Goal: Task Accomplishment & Management: Use online tool/utility

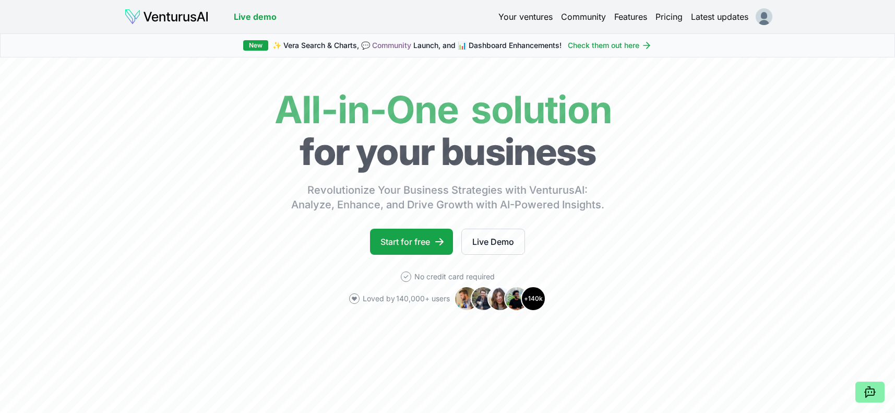
click at [172, 17] on img at bounding box center [166, 16] width 85 height 17
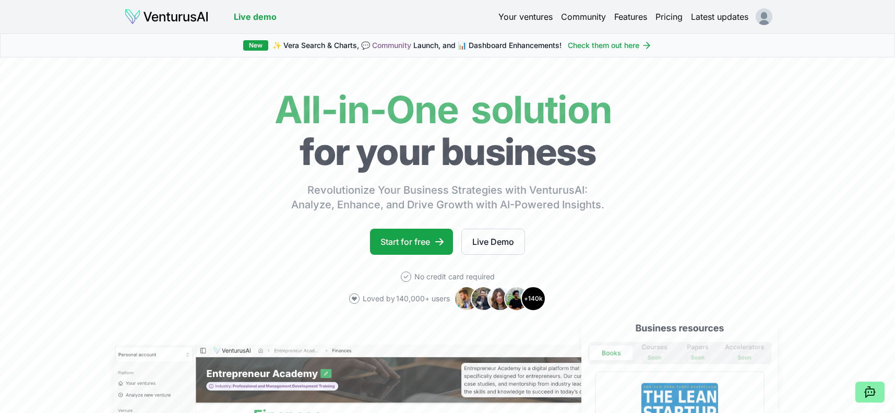
click at [769, 17] on html "We value your privacy We use cookies to enhance your browsing experience, serve…" at bounding box center [447, 206] width 895 height 413
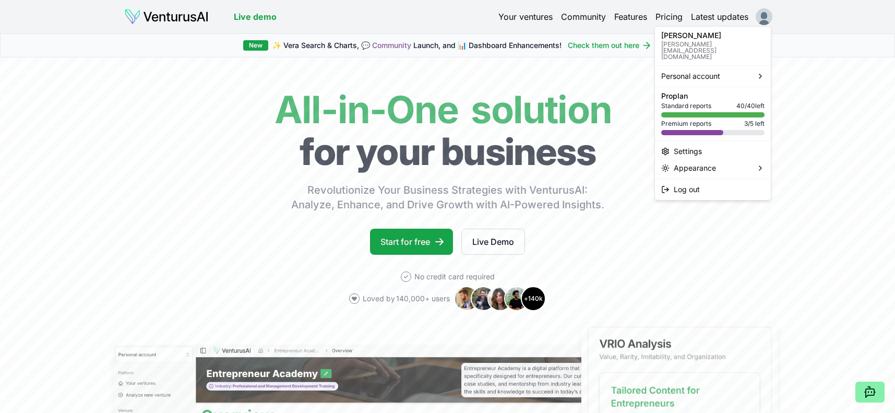
click at [682, 130] on div at bounding box center [692, 132] width 62 height 5
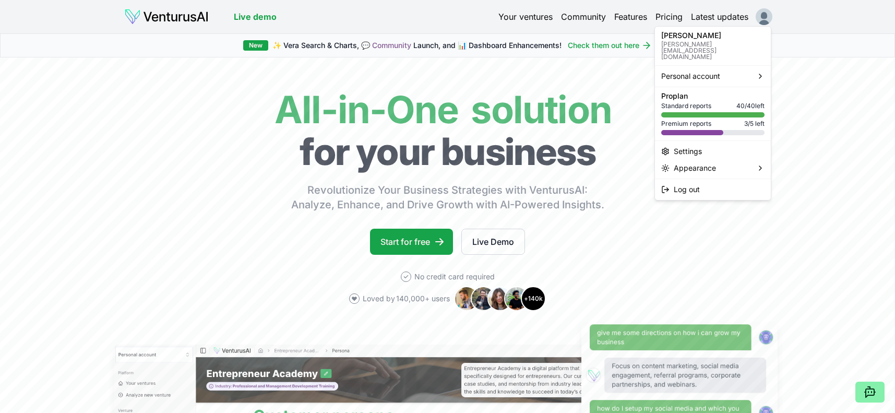
click at [200, 152] on html "We value your privacy We use cookies to enhance your browsing experience, serve…" at bounding box center [447, 206] width 895 height 413
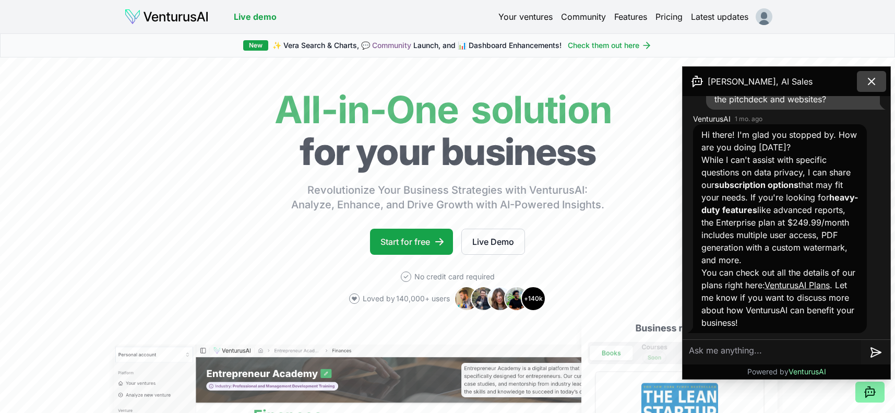
click at [871, 80] on icon at bounding box center [872, 81] width 6 height 6
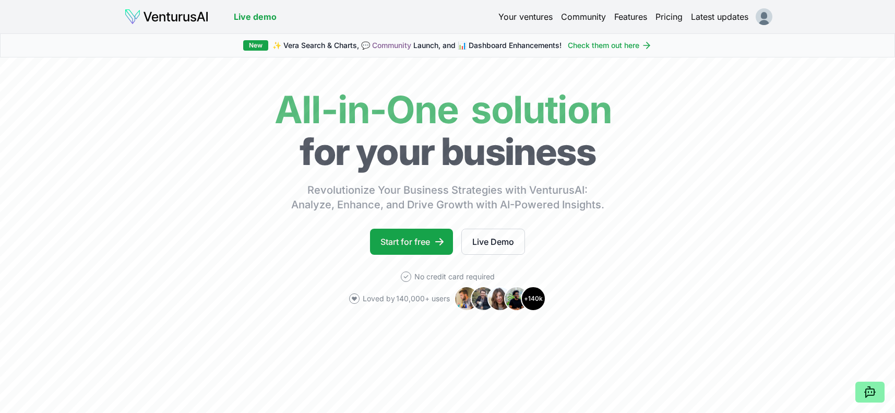
click at [133, 18] on img at bounding box center [166, 16] width 85 height 17
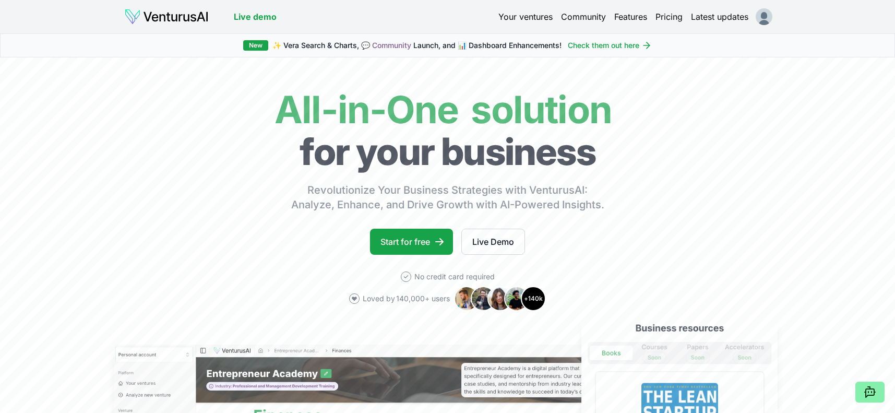
click at [523, 16] on link "Your ventures" at bounding box center [526, 16] width 54 height 13
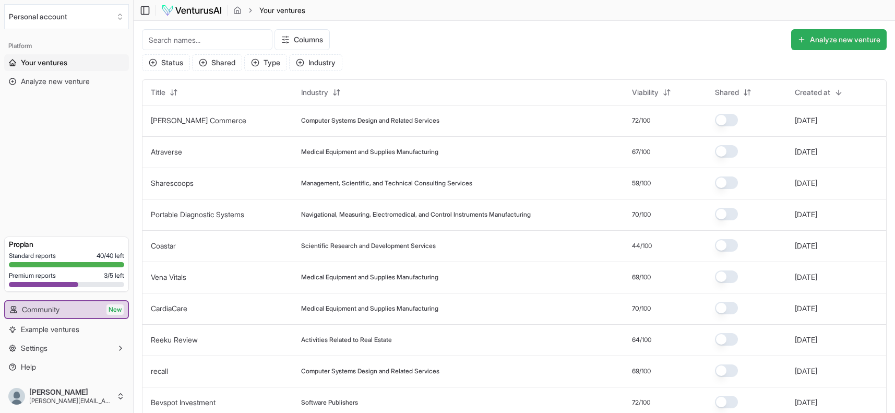
click at [837, 39] on button "Analyze new venture" at bounding box center [839, 39] width 96 height 21
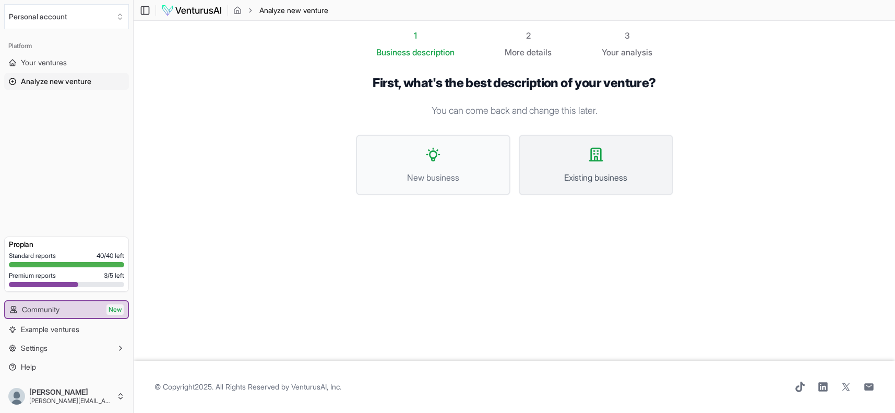
click at [597, 161] on icon at bounding box center [596, 154] width 13 height 13
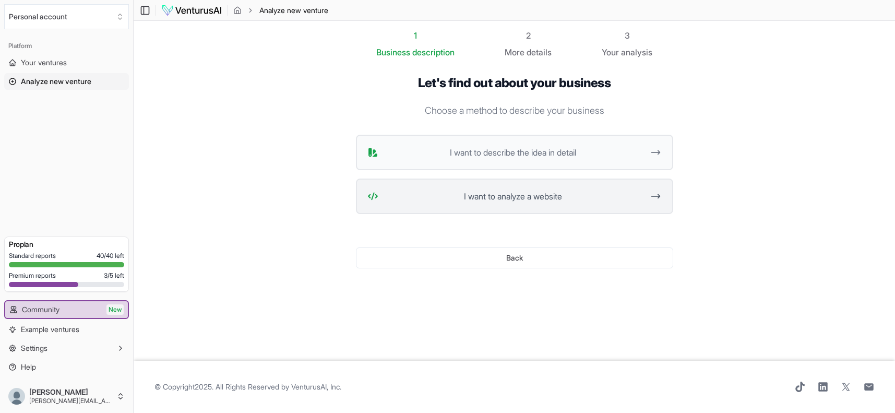
click at [534, 197] on span "I want to analyze a website" at bounding box center [514, 196] width 262 height 13
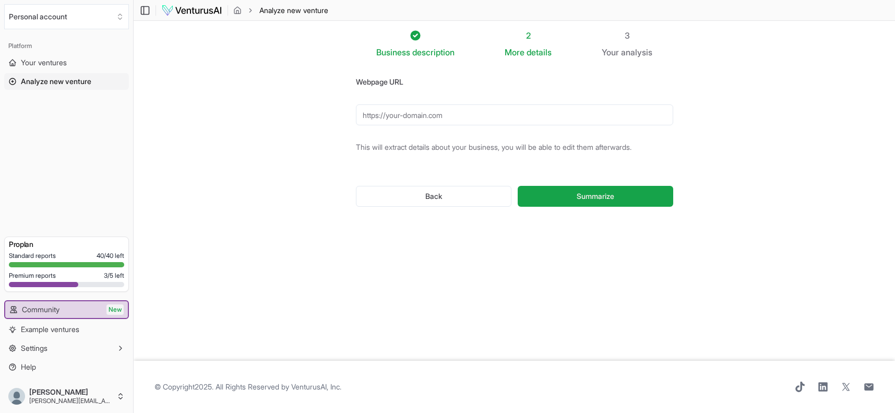
click at [389, 115] on input "Webpage URL" at bounding box center [514, 114] width 317 height 21
click at [377, 116] on input "Webpage URL" at bounding box center [514, 114] width 317 height 21
paste input "https://myprize.com"
type input "https://myprize.com"
click at [605, 196] on span "Summarize" at bounding box center [596, 196] width 38 height 10
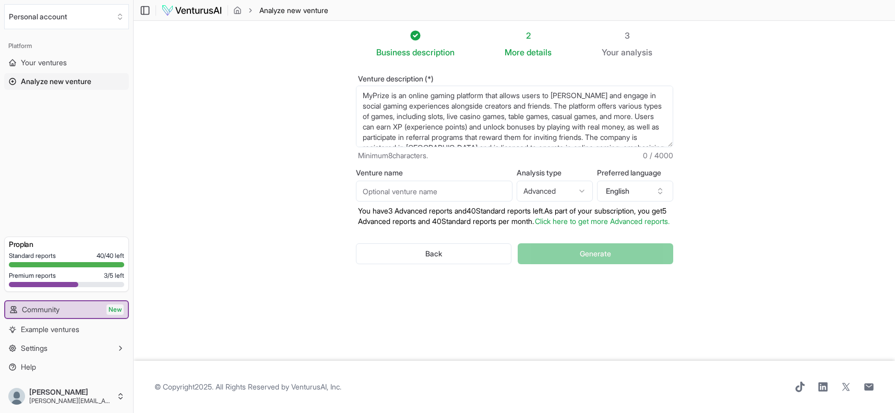
click at [560, 190] on html "We value your privacy We use cookies to enhance your browsing experience, serve…" at bounding box center [447, 206] width 895 height 413
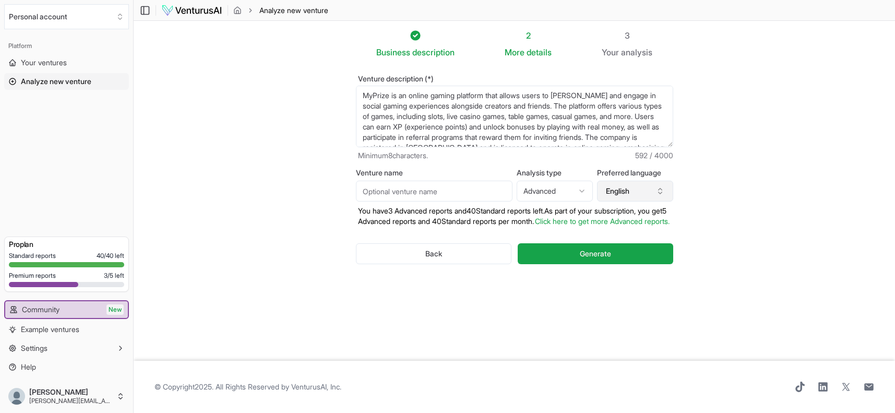
click at [617, 191] on button "English" at bounding box center [635, 191] width 76 height 21
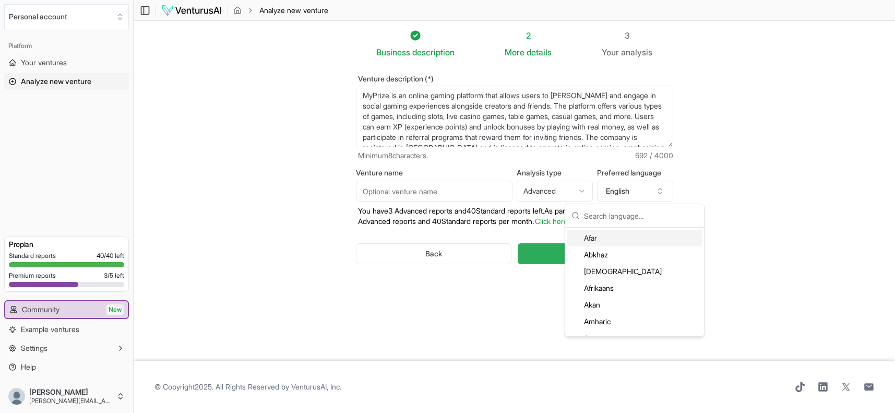
click at [549, 264] on button "Generate" at bounding box center [595, 253] width 155 height 21
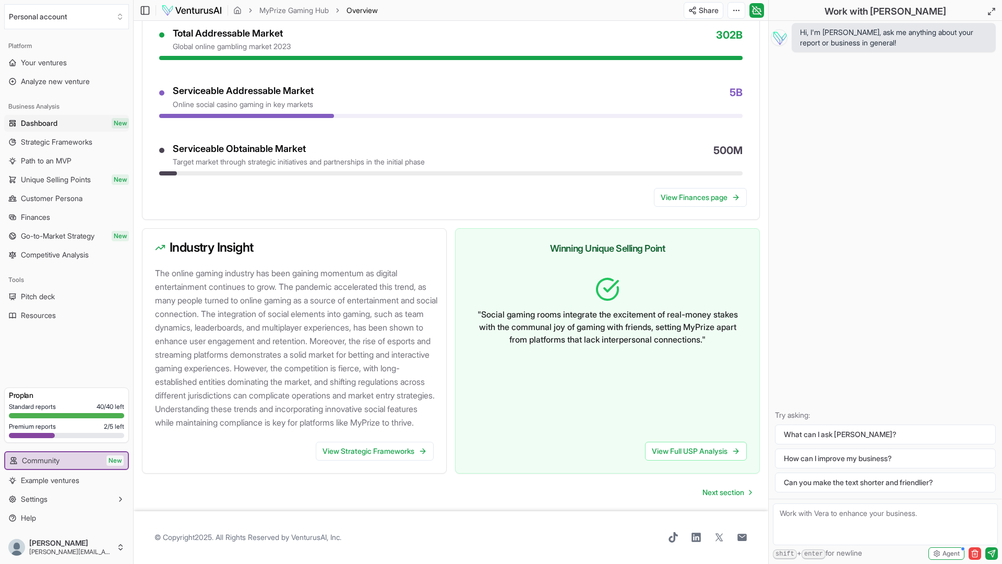
scroll to position [899, 0]
click at [39, 141] on span "Strategic Frameworks" at bounding box center [57, 142] width 72 height 10
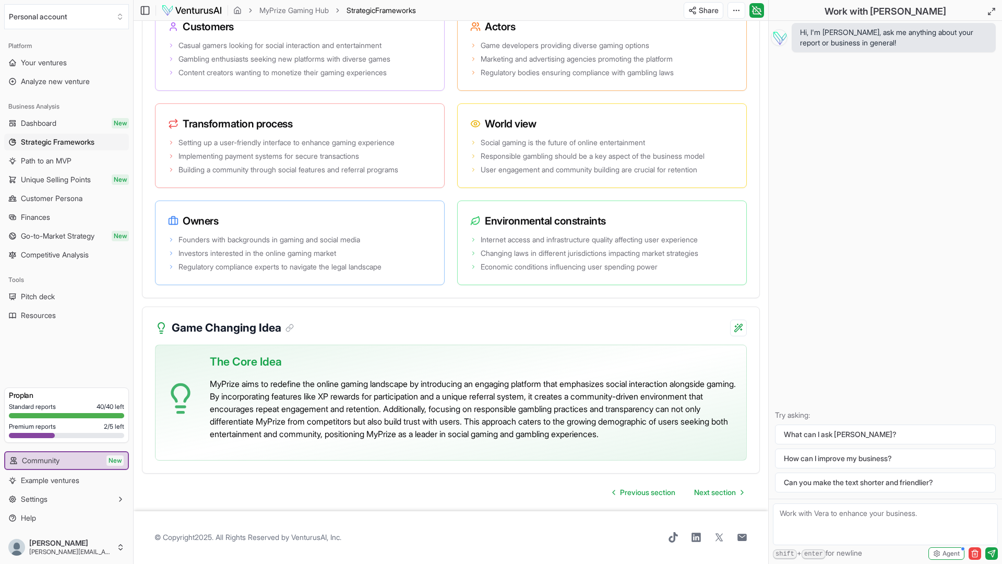
scroll to position [2024, 0]
click at [33, 162] on span "Path to an MVP" at bounding box center [46, 161] width 51 height 10
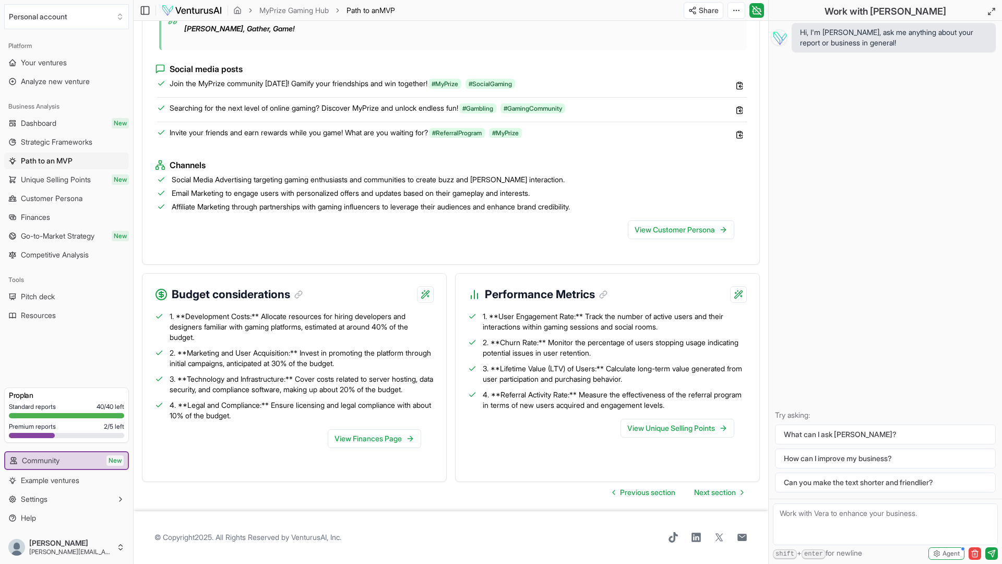
scroll to position [1050, 0]
click at [45, 179] on span "Unique Selling Points" at bounding box center [56, 179] width 70 height 10
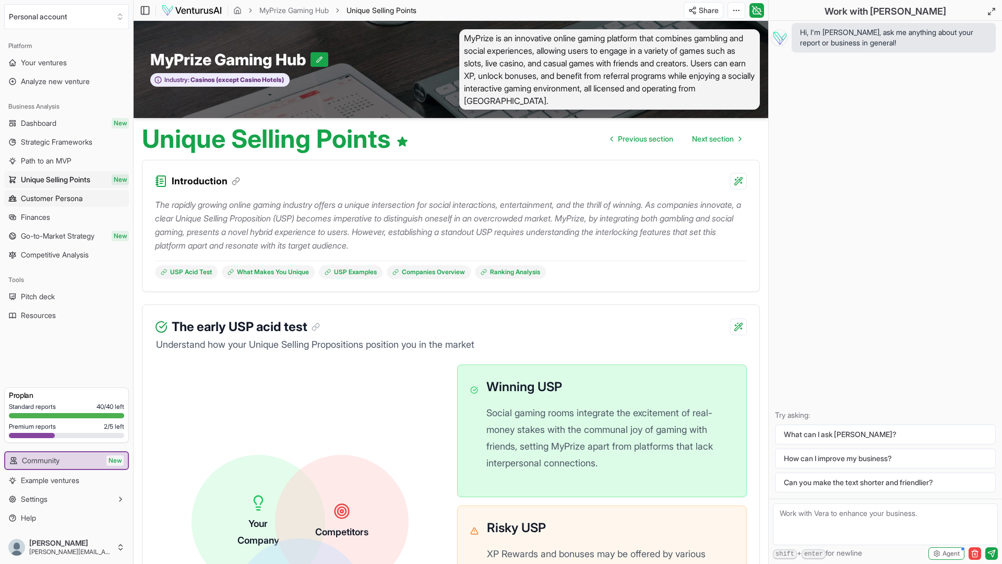
click at [39, 198] on span "Customer Persona" at bounding box center [52, 198] width 62 height 10
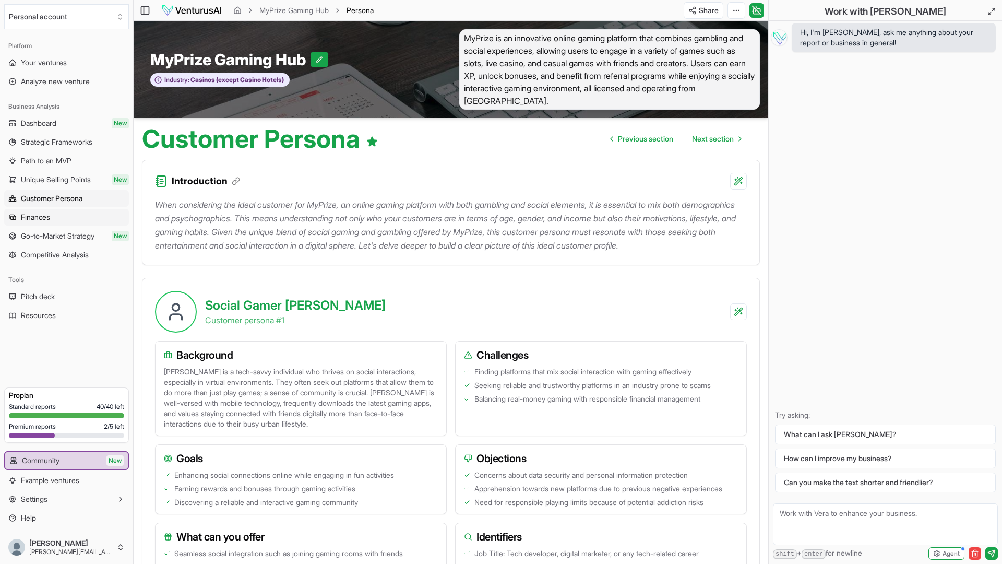
click at [36, 219] on span "Finances" at bounding box center [35, 217] width 29 height 10
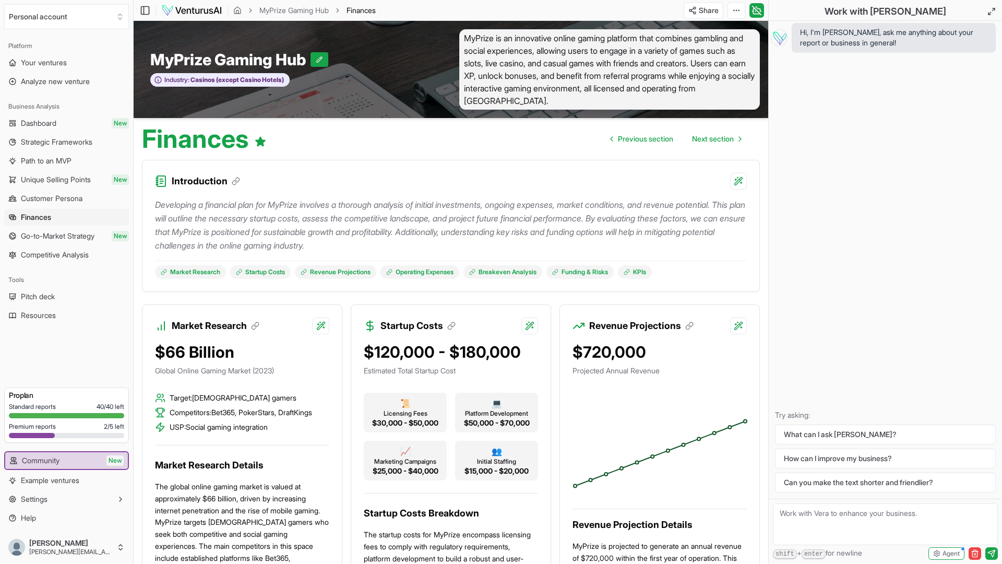
click at [36, 218] on span "Finances" at bounding box center [36, 217] width 30 height 10
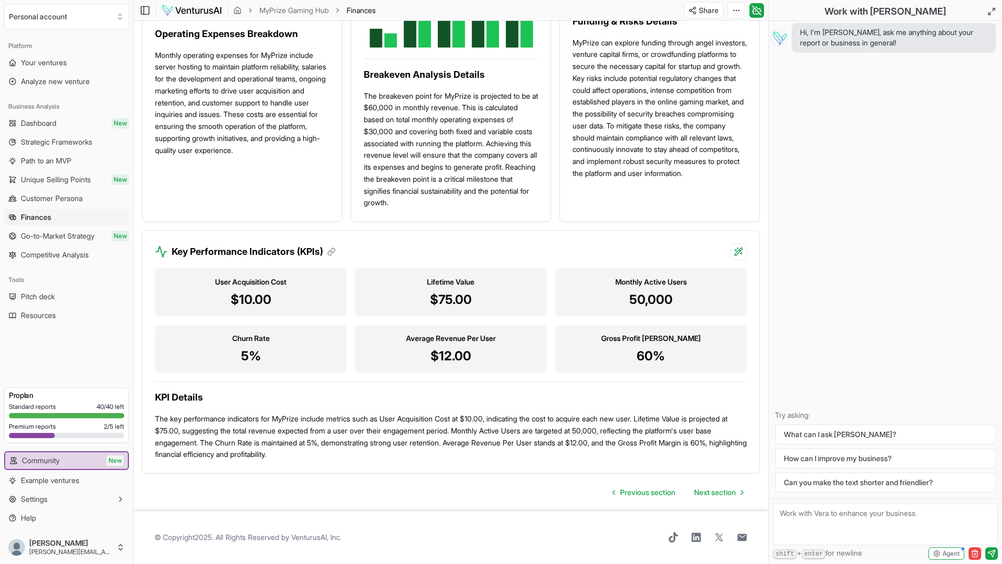
scroll to position [816, 0]
click at [49, 238] on span "Go-to-Market Strategy" at bounding box center [58, 236] width 74 height 10
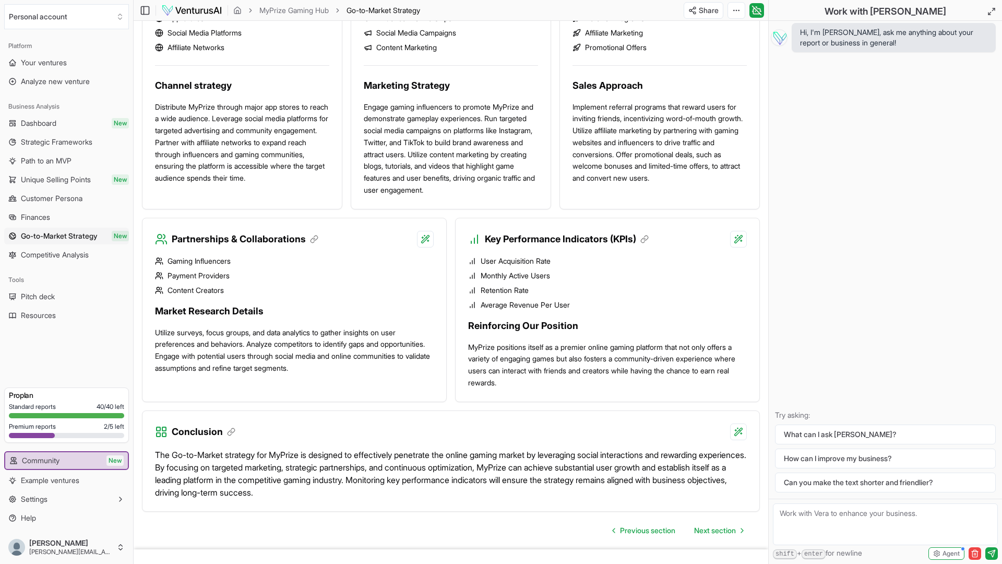
scroll to position [729, 0]
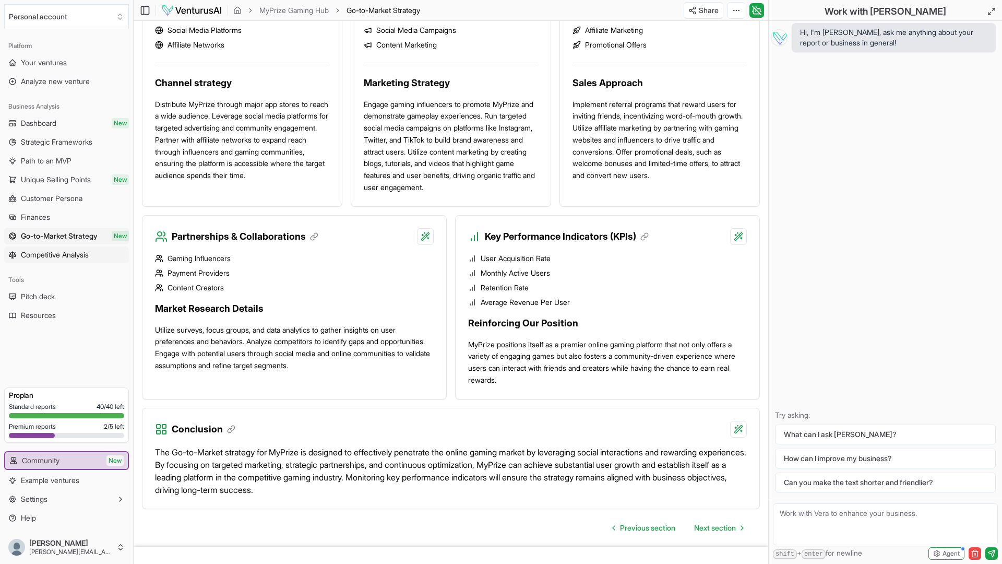
click at [47, 255] on span "Competitive Analysis" at bounding box center [55, 255] width 68 height 10
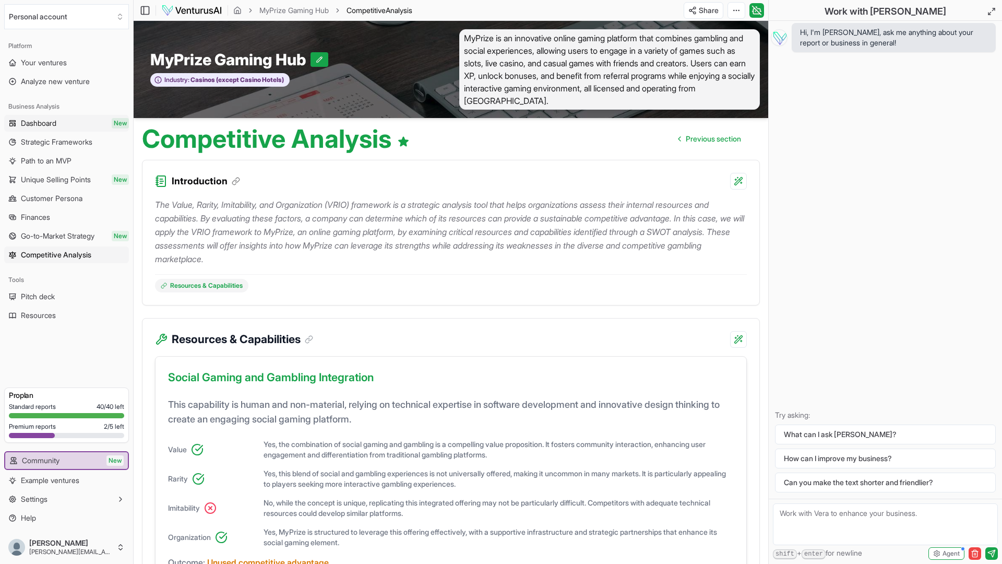
click at [37, 124] on span "Dashboard" at bounding box center [38, 123] width 35 height 10
